Goal: Information Seeking & Learning: Learn about a topic

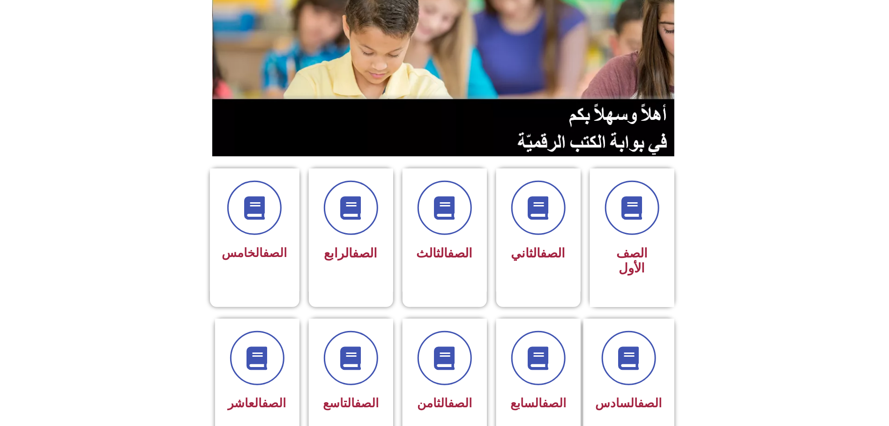
scroll to position [141, 0]
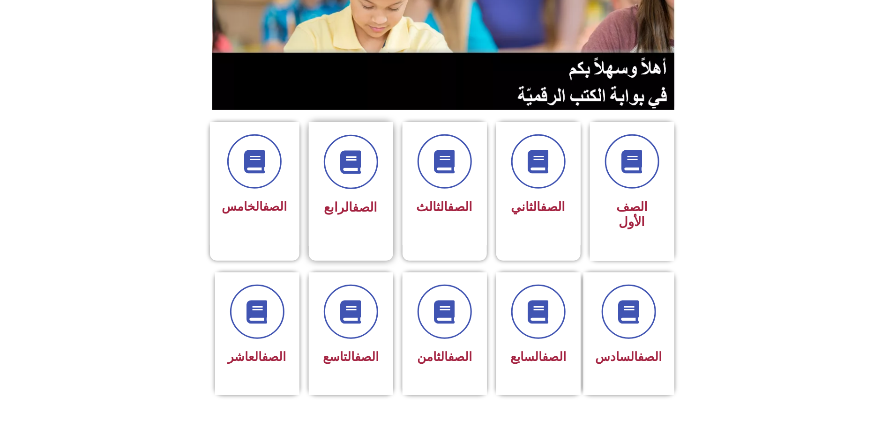
click at [360, 200] on link "الصف" at bounding box center [365, 207] width 25 height 15
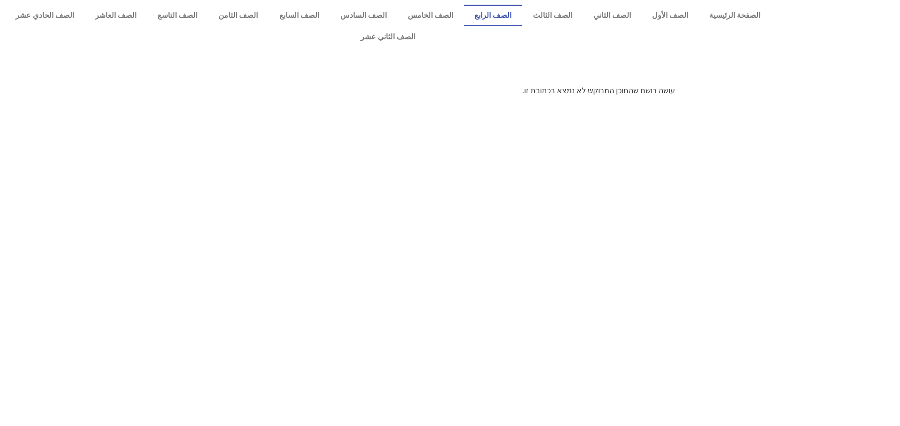
click at [509, 17] on link "الصف الرابع" at bounding box center [493, 16] width 58 height 22
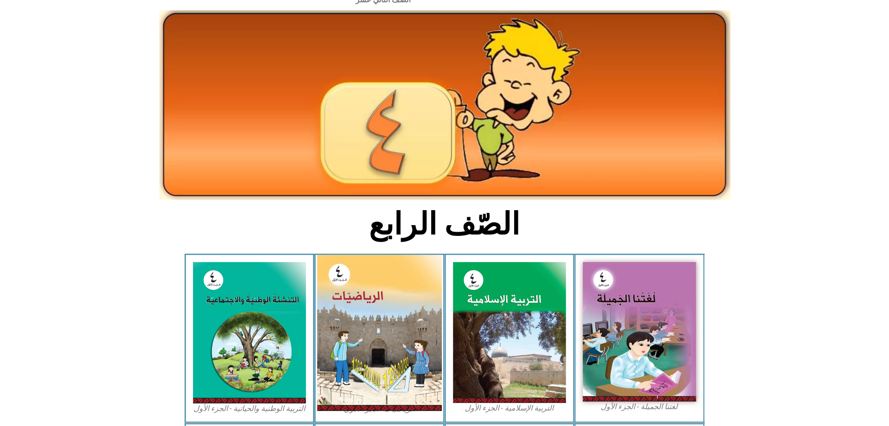
scroll to position [70, 0]
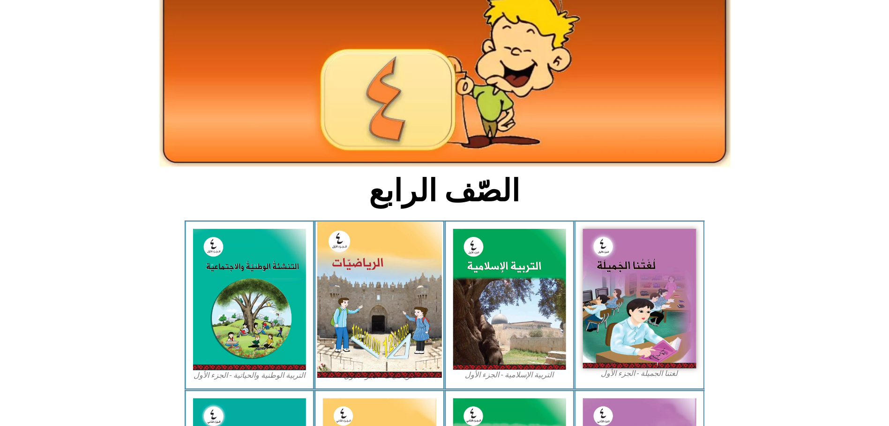
click at [385, 261] on img at bounding box center [379, 300] width 125 height 156
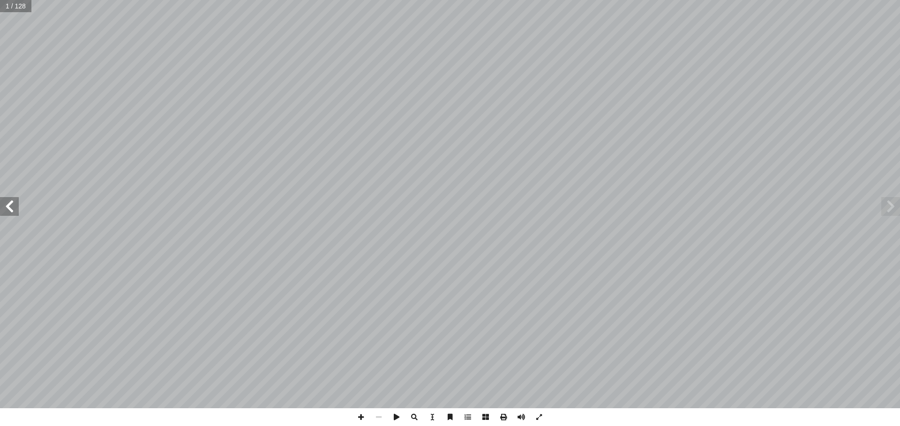
click at [5, 207] on span at bounding box center [9, 206] width 19 height 19
click at [7, 206] on span at bounding box center [9, 206] width 19 height 19
click at [359, 418] on span at bounding box center [361, 418] width 18 height 18
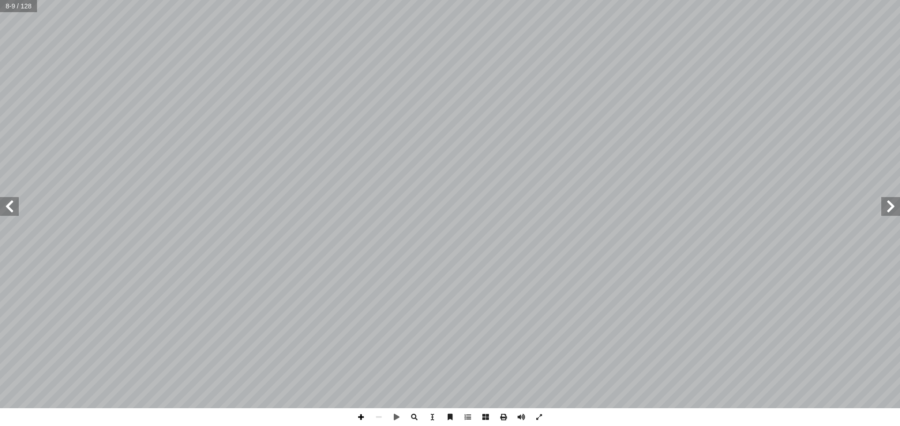
click at [361, 418] on span at bounding box center [361, 418] width 18 height 18
click at [360, 420] on span at bounding box center [361, 418] width 18 height 18
click at [0, 0] on html "الصفحة الرئيسية الصف الأول الصف الثاني الصف الثالث الصف الرابع الصف الخامس الصف…" at bounding box center [450, 42] width 900 height 85
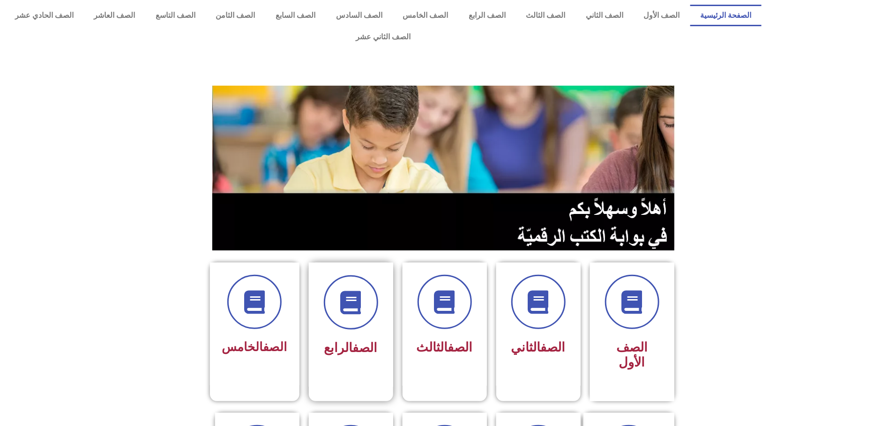
click at [351, 312] on div "الصف الرابع" at bounding box center [350, 318] width 59 height 85
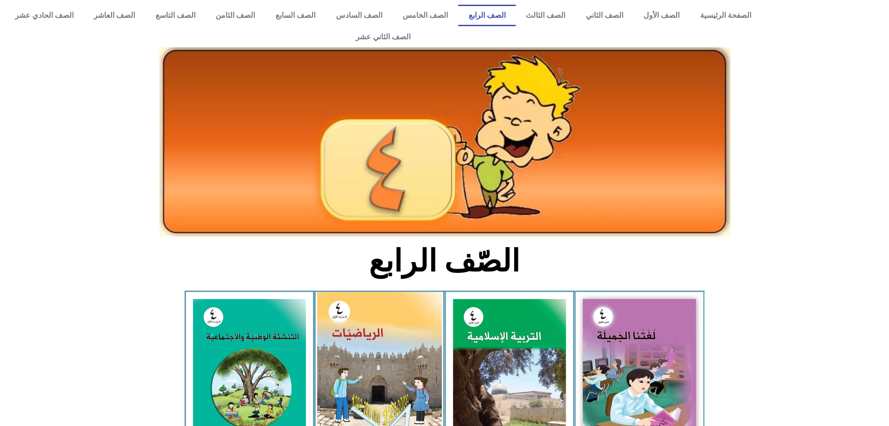
click at [367, 295] on img at bounding box center [379, 370] width 125 height 156
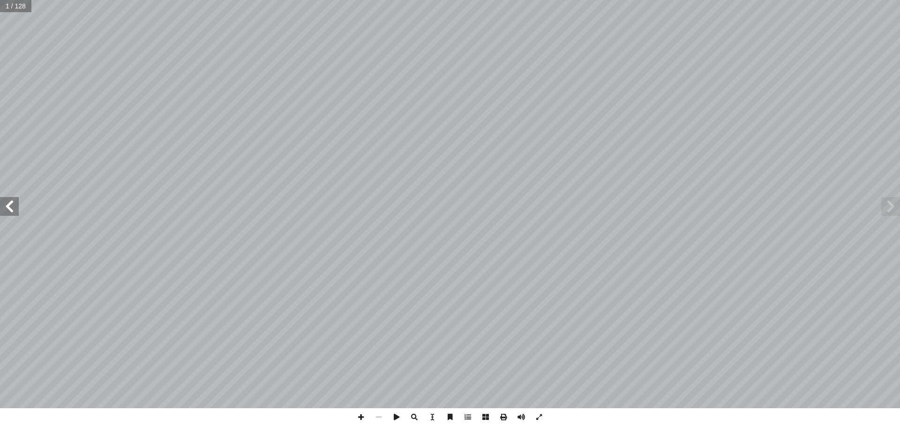
click at [10, 203] on span at bounding box center [9, 206] width 19 height 19
click at [5, 208] on span at bounding box center [9, 206] width 19 height 19
click at [361, 420] on span at bounding box center [361, 418] width 18 height 18
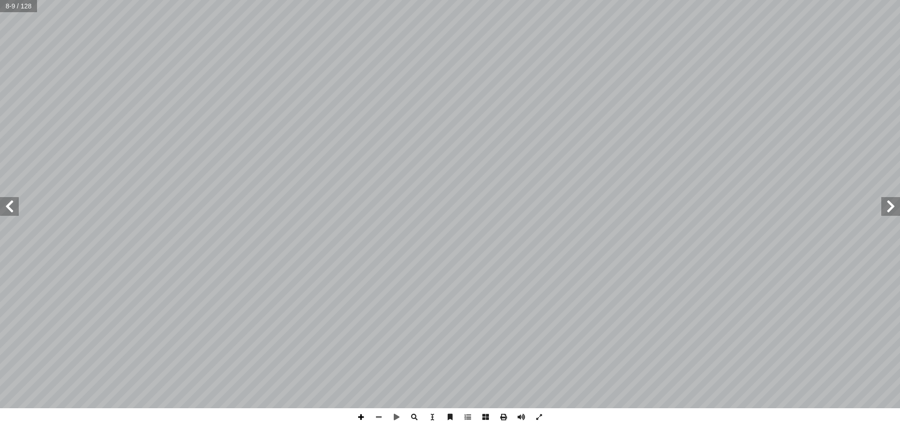
click at [360, 421] on span at bounding box center [361, 418] width 18 height 18
click at [14, 209] on span at bounding box center [9, 206] width 19 height 19
click at [10, 207] on span at bounding box center [9, 206] width 19 height 19
click at [889, 205] on span at bounding box center [890, 206] width 19 height 19
click at [377, 418] on span at bounding box center [379, 418] width 18 height 18
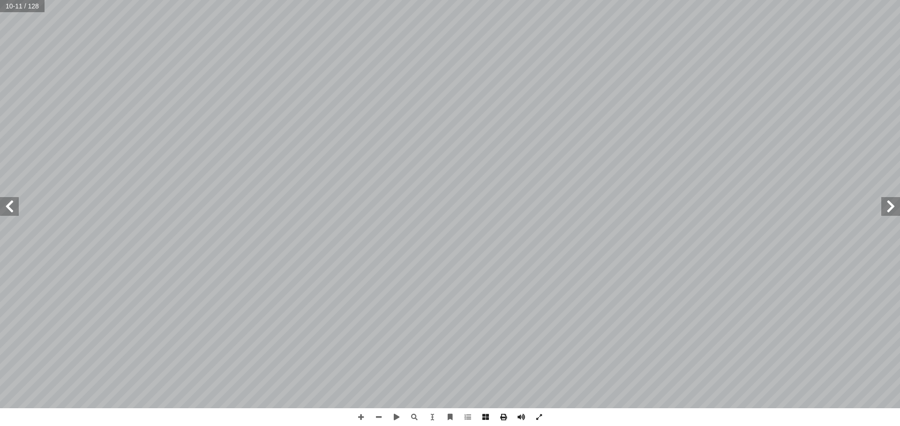
click at [13, 214] on span at bounding box center [9, 206] width 19 height 19
